Goal: Information Seeking & Learning: Learn about a topic

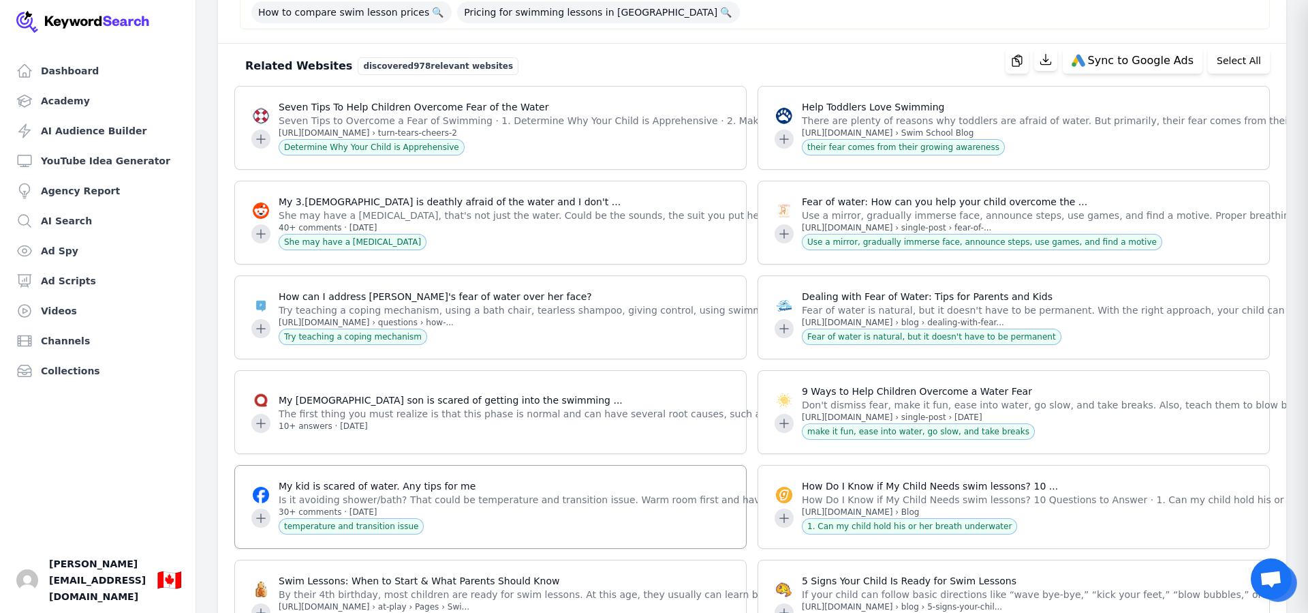
scroll to position [1366, 0]
click at [259, 144] on icon at bounding box center [261, 140] width 14 height 14
drag, startPoint x: 332, startPoint y: 111, endPoint x: 245, endPoint y: 112, distance: 86.6
click at [324, 110] on p "Seven Tips To Help Children Overcome Fear of the Water" at bounding box center [689, 108] width 820 height 14
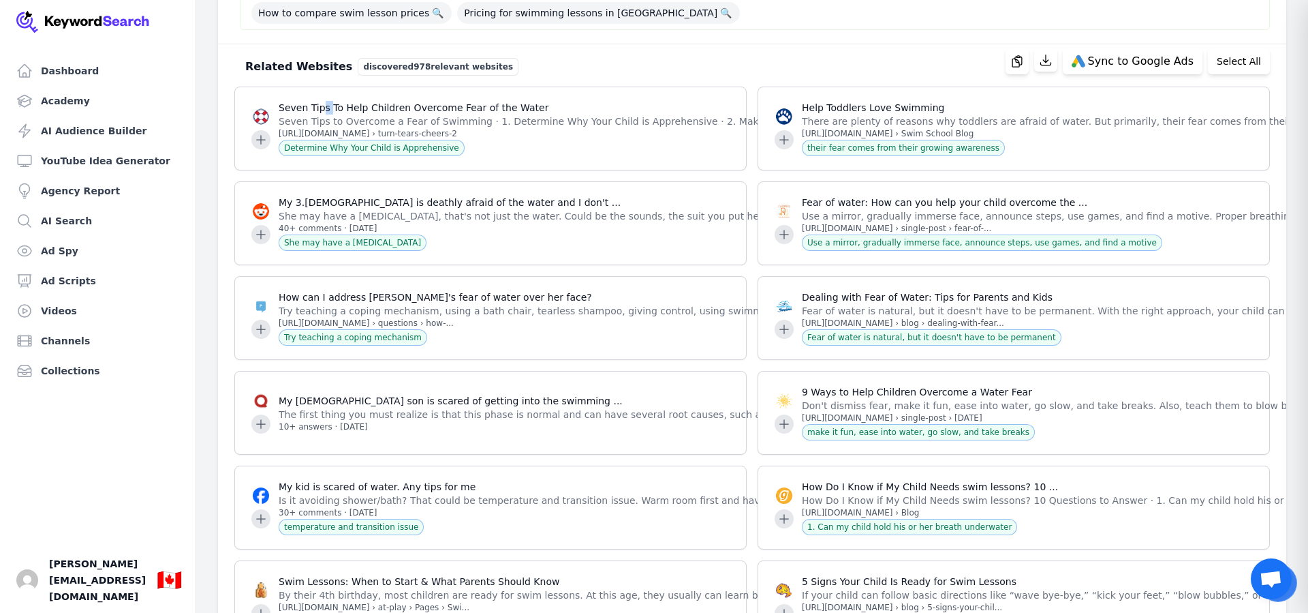
click at [260, 114] on img at bounding box center [261, 116] width 16 height 16
click at [371, 113] on p "Seven Tips To Help Children Overcome Fear of the Water" at bounding box center [689, 108] width 820 height 14
drag, startPoint x: 420, startPoint y: 114, endPoint x: 426, endPoint y: 129, distance: 15.6
click at [419, 114] on p "Seven Tips to Overcome a Fear of Swimming · 1. Determine Why Your Child is Appr…" at bounding box center [689, 121] width 820 height 14
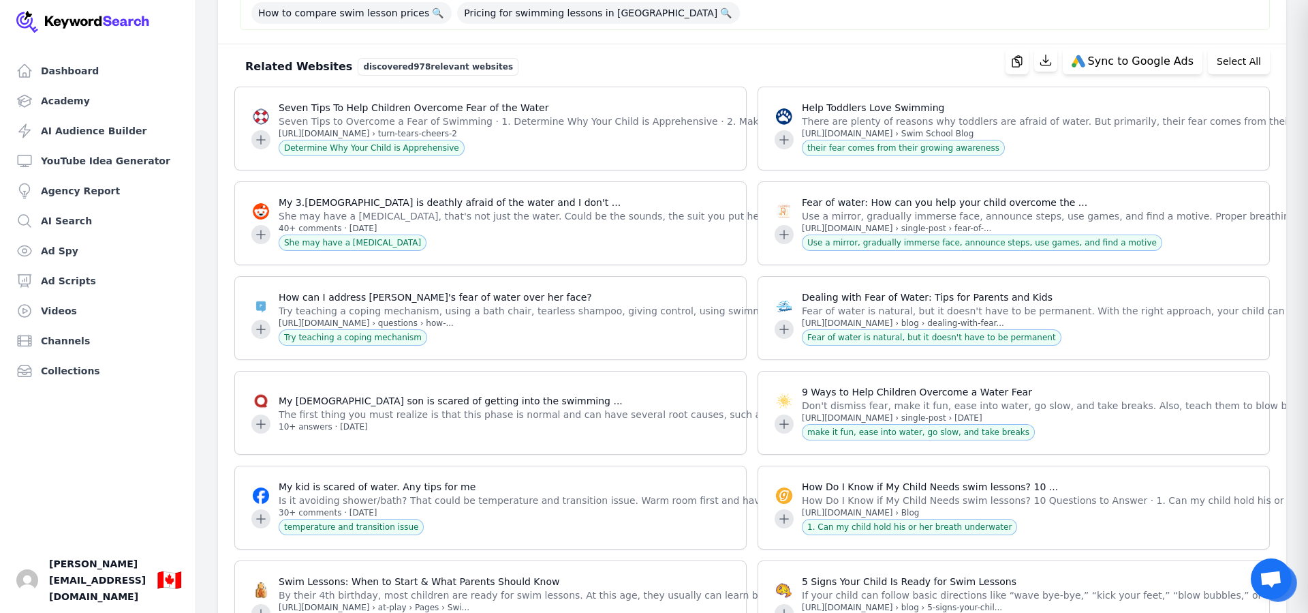
click at [431, 151] on span "Determine Why Your Child is Apprehensive" at bounding box center [372, 148] width 186 height 16
drag, startPoint x: 706, startPoint y: 138, endPoint x: 669, endPoint y: 134, distance: 37.0
click at [701, 136] on p "[URL][DOMAIN_NAME] › turn-tears-cheers-2" at bounding box center [689, 133] width 820 height 11
drag, startPoint x: 619, startPoint y: 129, endPoint x: 641, endPoint y: 125, distance: 22.9
click at [621, 128] on p "[URL][DOMAIN_NAME] › turn-tears-cheers-2" at bounding box center [689, 133] width 820 height 11
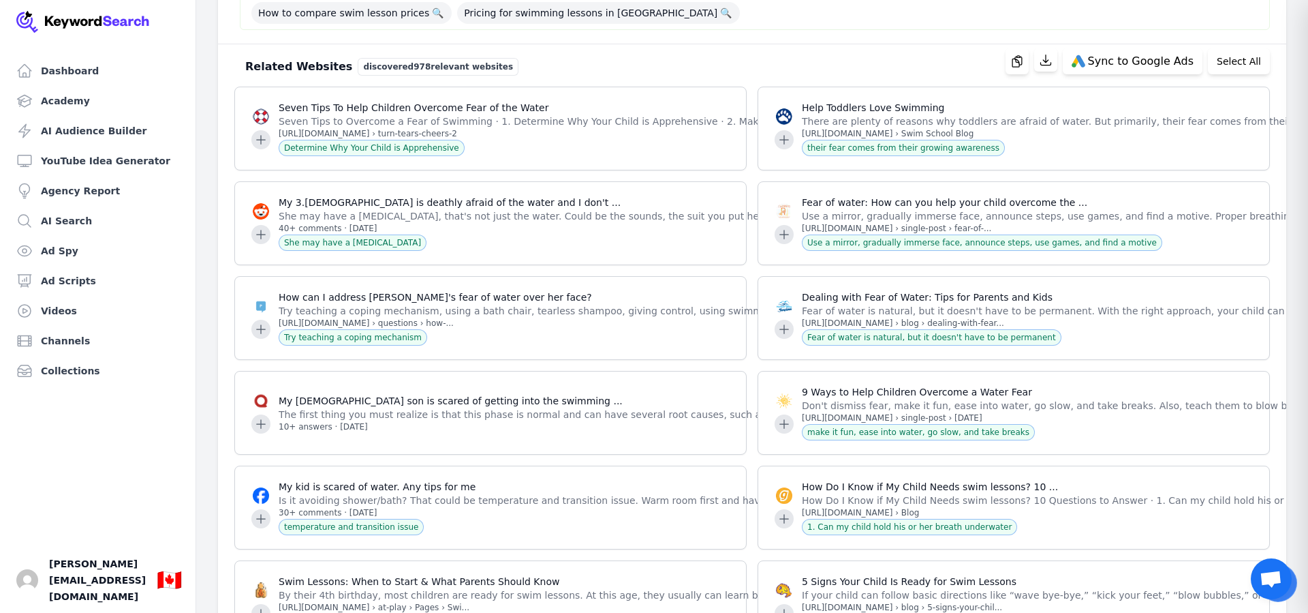
click at [635, 123] on p "Seven Tips to Overcome a Fear of Swimming · 1. Determine Why Your Child is Appr…" at bounding box center [689, 121] width 820 height 14
click at [636, 123] on p "Seven Tips to Overcome a Fear of Swimming · 1. Determine Why Your Child is Appr…" at bounding box center [689, 121] width 820 height 14
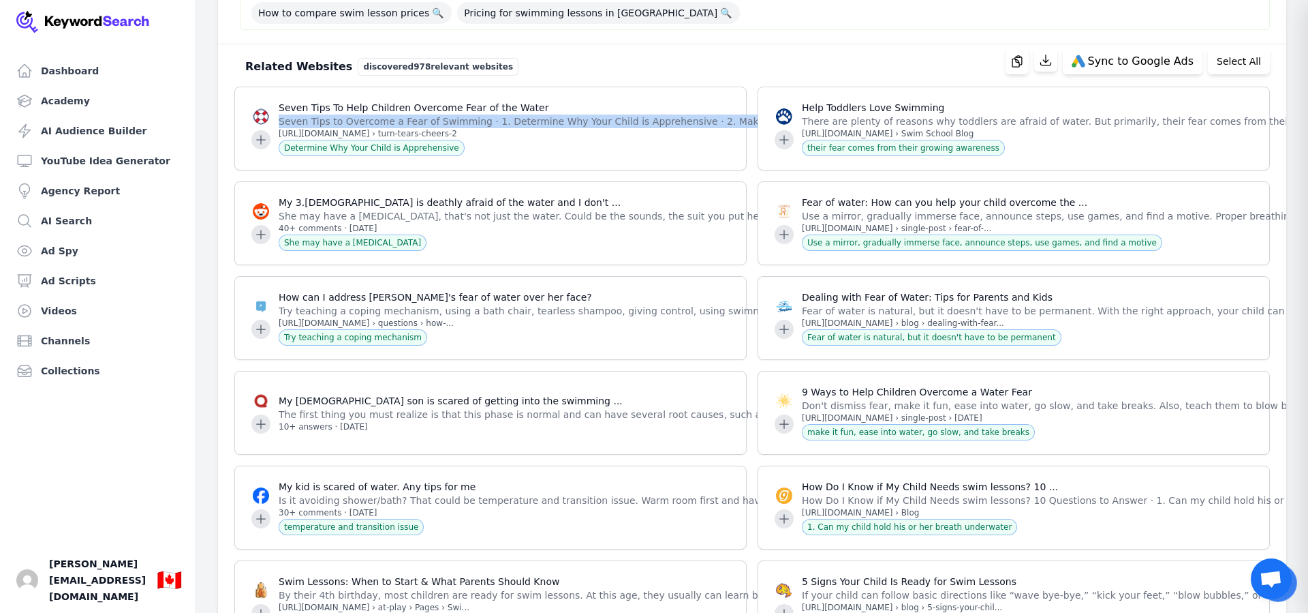
click at [636, 123] on p "Seven Tips to Overcome a Fear of Swimming · 1. Determine Why Your Child is Appr…" at bounding box center [689, 121] width 820 height 14
click at [345, 133] on p "[URL][DOMAIN_NAME] › turn-tears-cheers-2" at bounding box center [689, 133] width 820 height 11
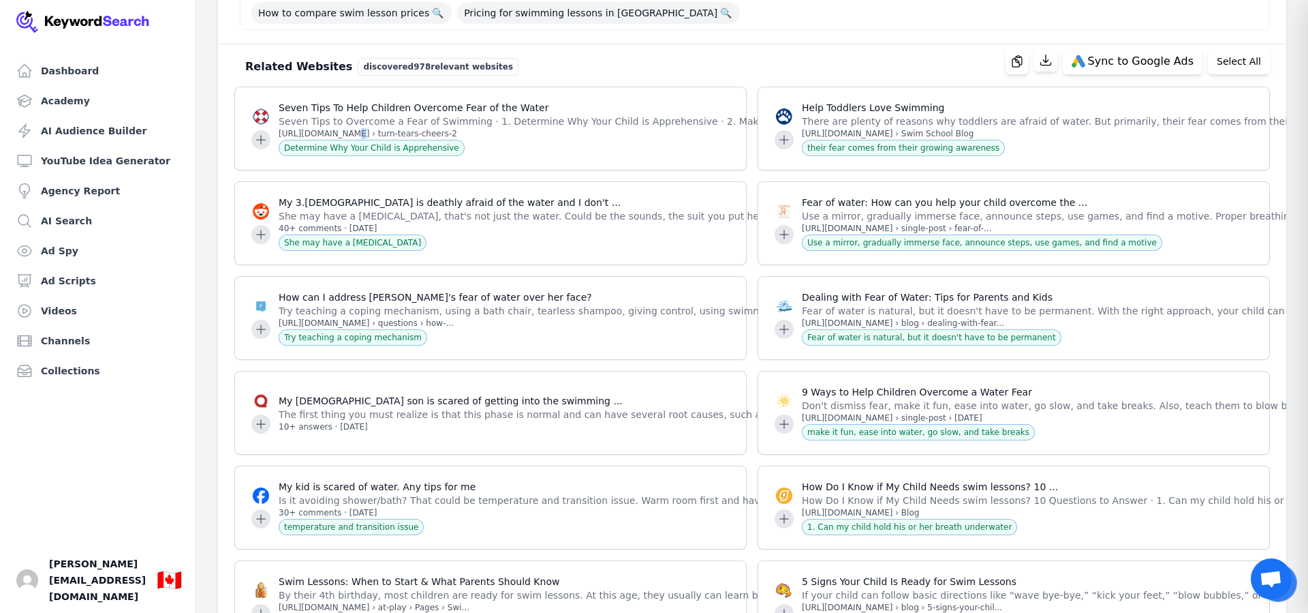
click at [345, 133] on p "[URL][DOMAIN_NAME] › turn-tears-cheers-2" at bounding box center [689, 133] width 820 height 11
click at [391, 149] on span "Determine Why Your Child is Apprehensive" at bounding box center [372, 148] width 186 height 16
drag, startPoint x: 373, startPoint y: 125, endPoint x: 324, endPoint y: 123, distance: 48.4
click at [371, 124] on p "Seven Tips to Overcome a Fear of Swimming · 1. Determine Why Your Child is Appr…" at bounding box center [689, 121] width 820 height 14
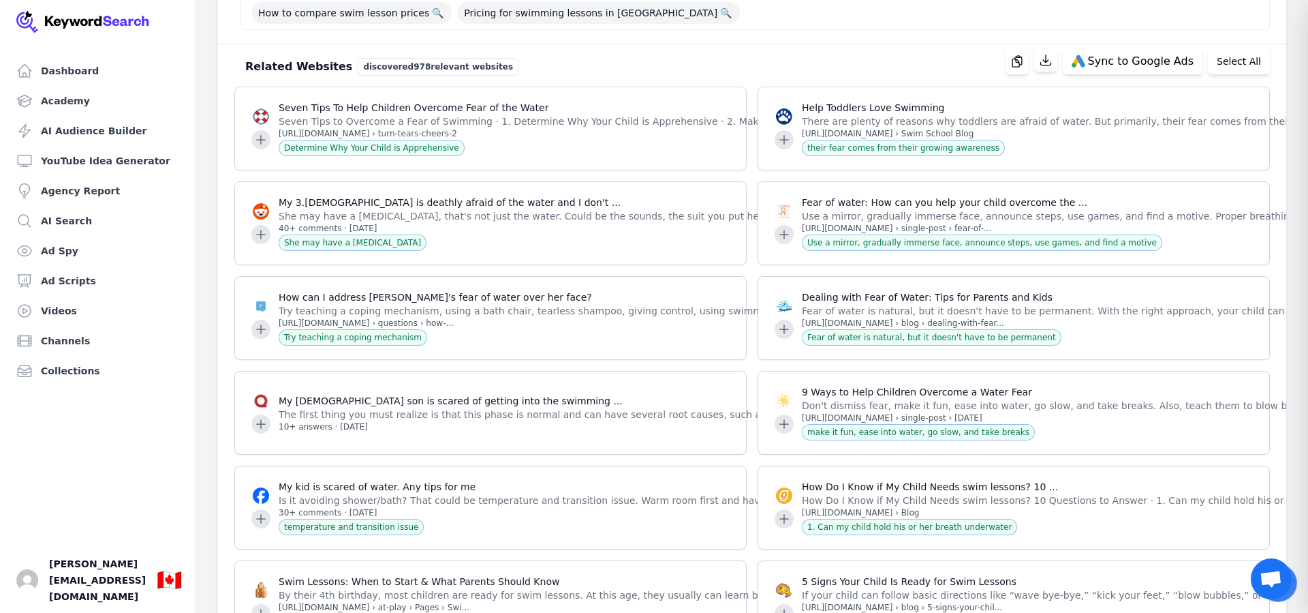
drag, startPoint x: 381, startPoint y: 117, endPoint x: 396, endPoint y: 118, distance: 15.0
click at [381, 117] on p "Seven Tips to Overcome a Fear of Swimming · 1. Determine Why Your Child is Appr…" at bounding box center [689, 121] width 820 height 14
click at [858, 121] on p "There are plenty of reasons why toddlers are afraid of water. But primarily, th…" at bounding box center [1184, 121] width 765 height 14
click at [857, 120] on p "There are plenty of reasons why toddlers are afraid of water. But primarily, th…" at bounding box center [1184, 121] width 765 height 14
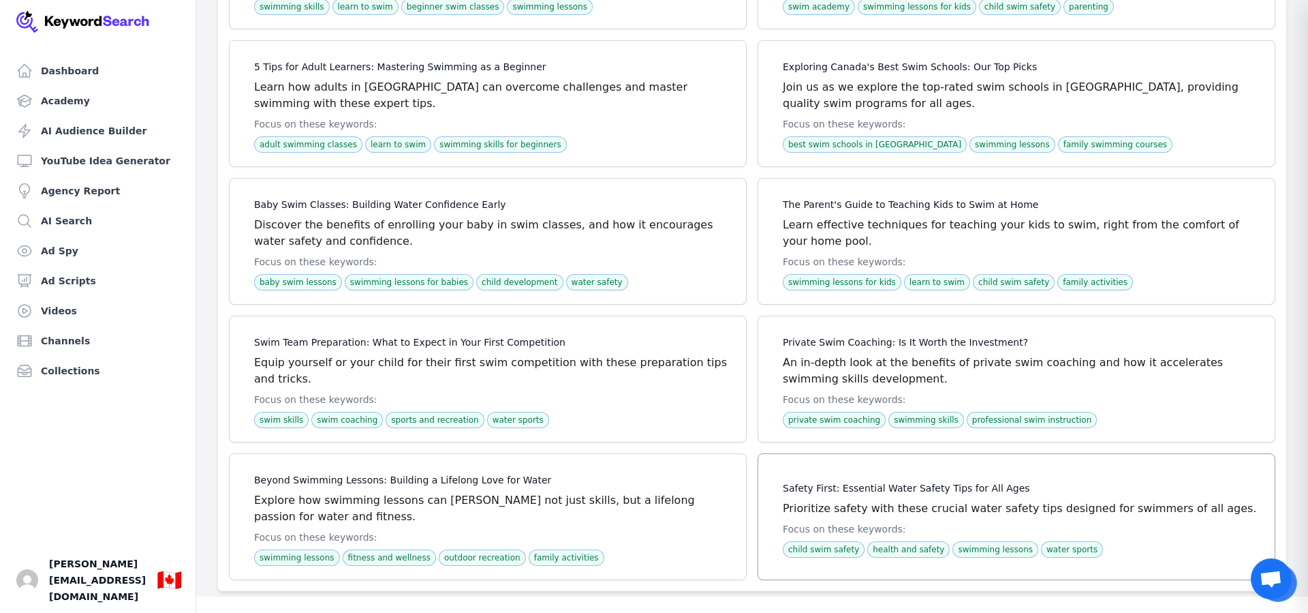
scroll to position [76214, 0]
click at [842, 436] on span at bounding box center [1017, 378] width 517 height 125
drag, startPoint x: 832, startPoint y: 438, endPoint x: 660, endPoint y: 398, distance: 176.4
click at [831, 438] on span at bounding box center [1017, 378] width 517 height 125
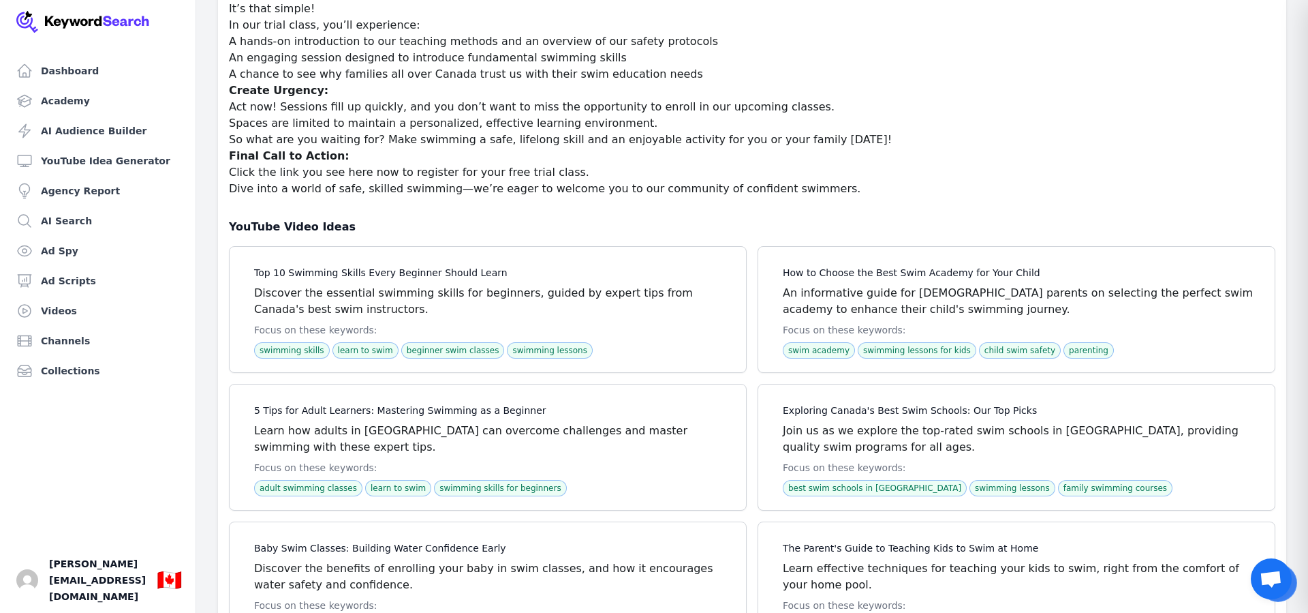
scroll to position [75821, 0]
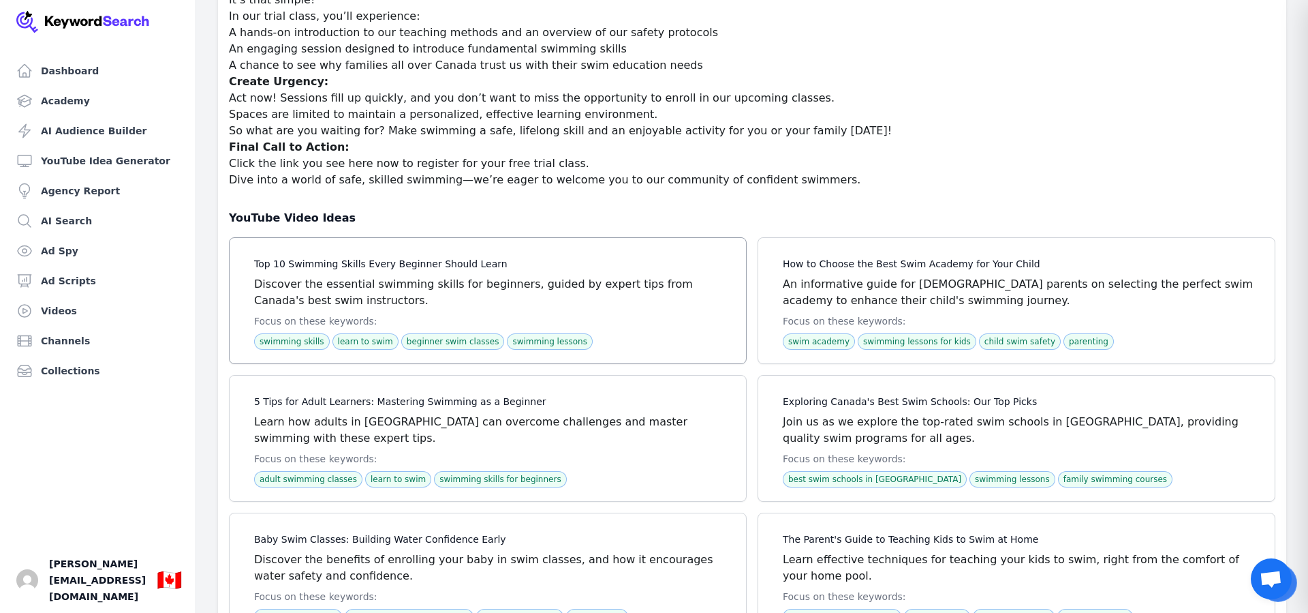
click at [502, 361] on span at bounding box center [488, 300] width 517 height 125
click at [500, 360] on span at bounding box center [488, 300] width 517 height 125
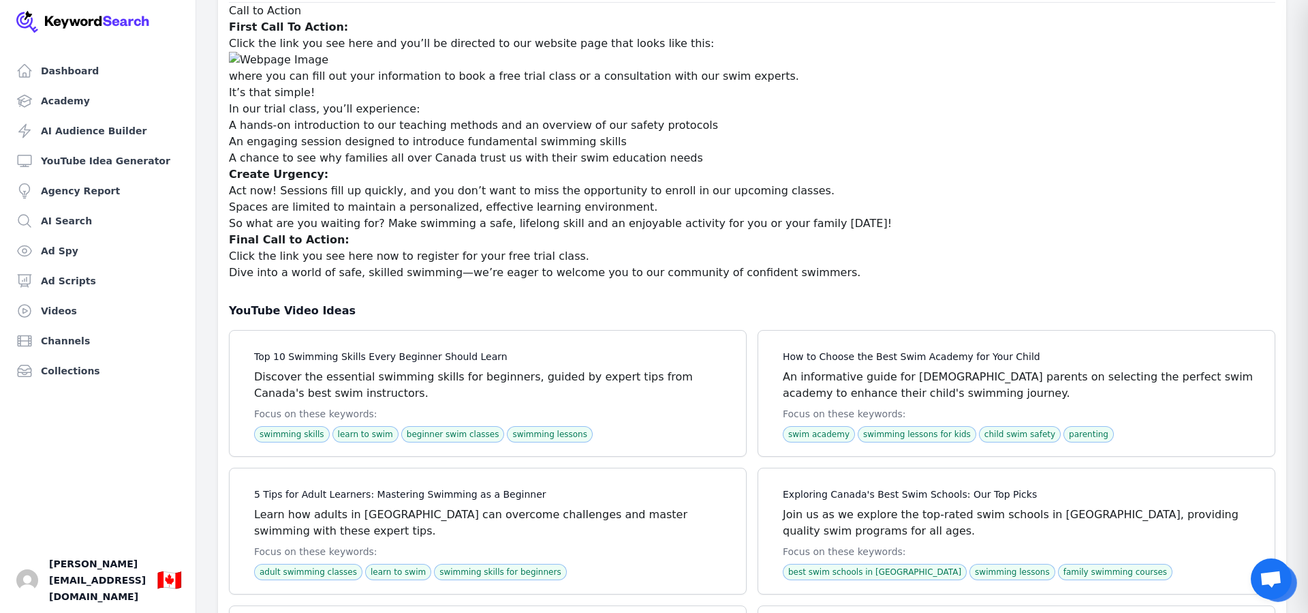
scroll to position [75730, 0]
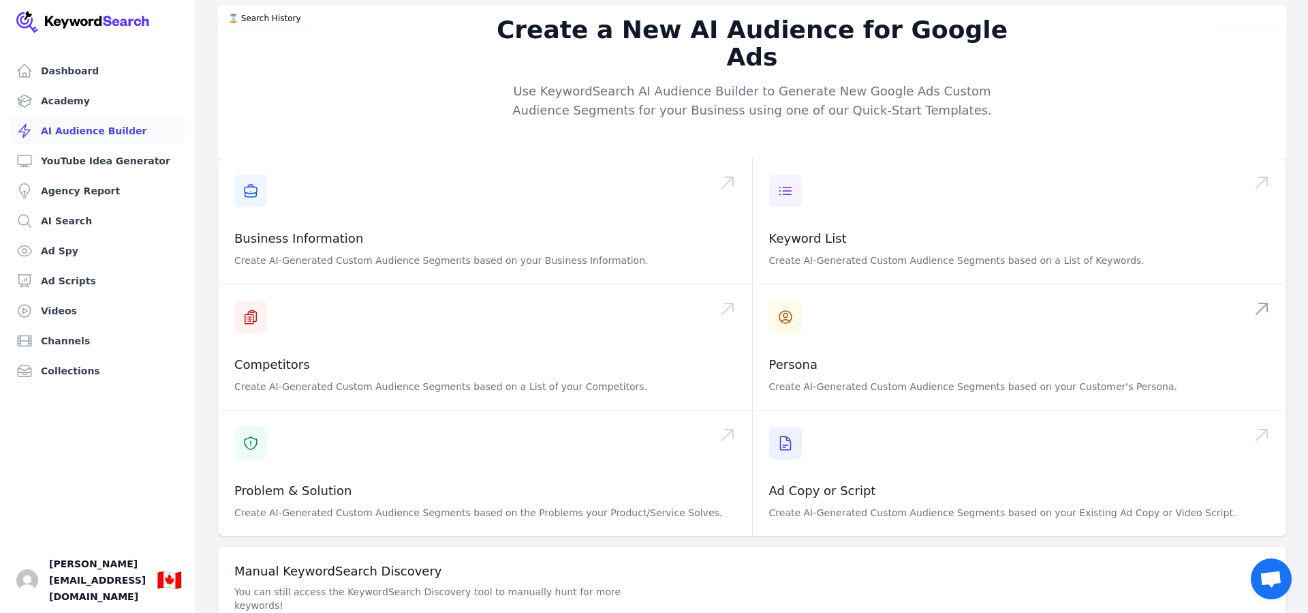
click at [862, 329] on span at bounding box center [1020, 346] width 534 height 125
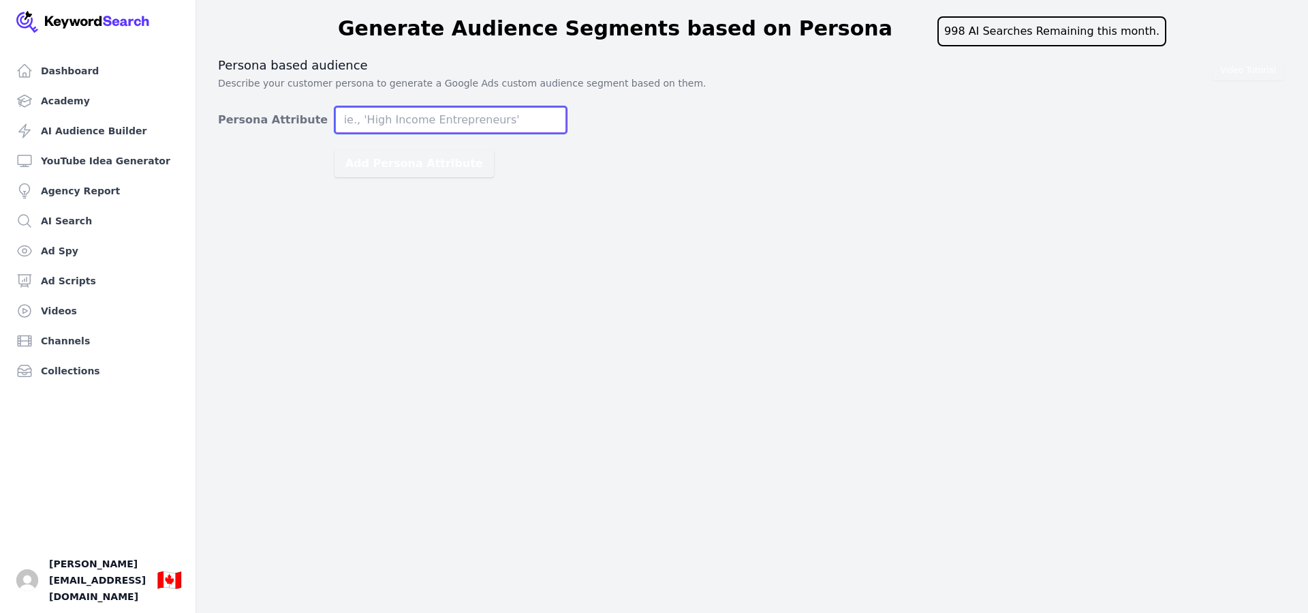
click at [371, 119] on input "Persona Attribute" at bounding box center [451, 119] width 232 height 27
